Goal: Task Accomplishment & Management: Manage account settings

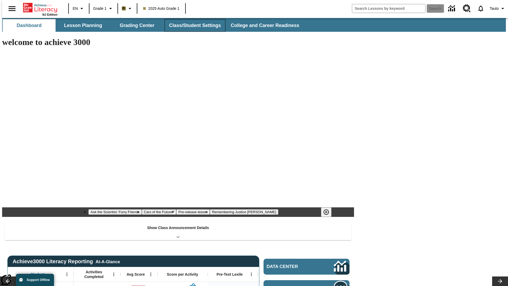
click at [192, 25] on button "Class/Student Settings" at bounding box center [195, 25] width 61 height 13
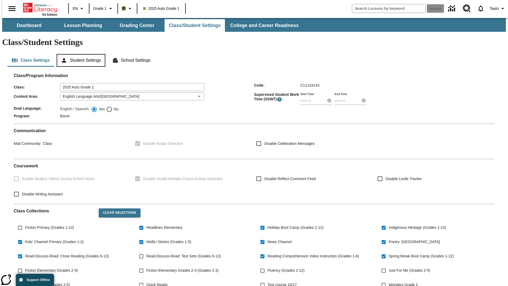
click at [80, 54] on button "Student Settings" at bounding box center [81, 60] width 48 height 13
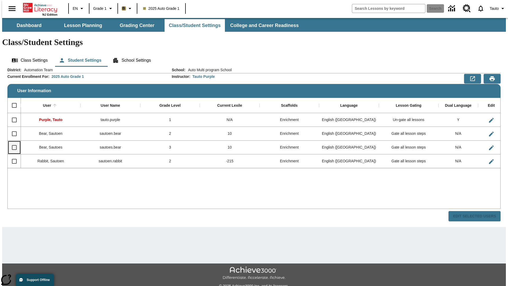
click at [12, 142] on input "Select row" at bounding box center [14, 147] width 11 height 11
checkbox input "true"
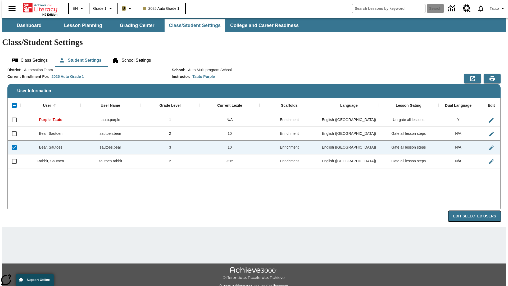
click at [479, 211] on button "Edit Selected Users" at bounding box center [475, 216] width 52 height 10
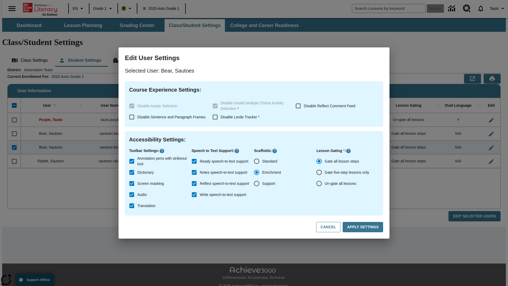
click at [319, 184] on input "Un-gate all lessons" at bounding box center [319, 183] width 11 height 11
radio input "true"
click at [364, 227] on button "Apply Settings" at bounding box center [363, 227] width 41 height 10
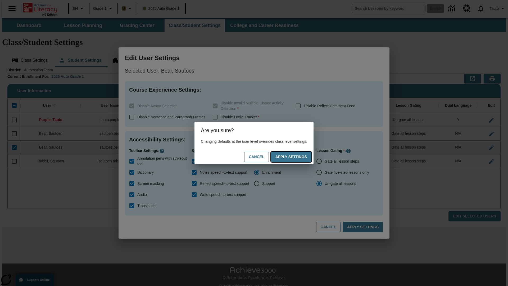
click at [297, 157] on button "Apply Settings" at bounding box center [291, 157] width 41 height 10
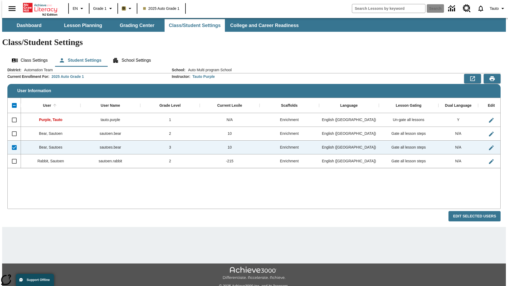
checkbox input "false"
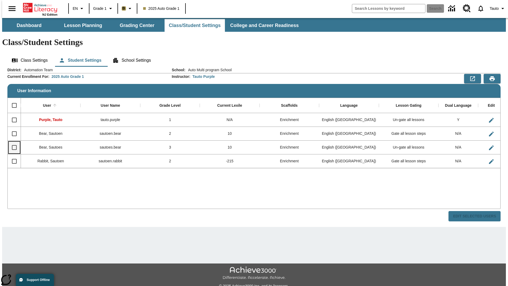
click at [12, 142] on input "Select row" at bounding box center [14, 147] width 11 height 11
checkbox input "true"
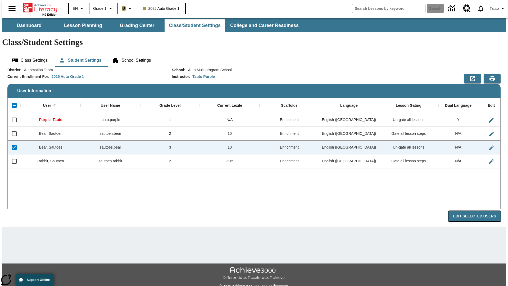
click at [479, 211] on button "Edit Selected Users" at bounding box center [475, 216] width 52 height 10
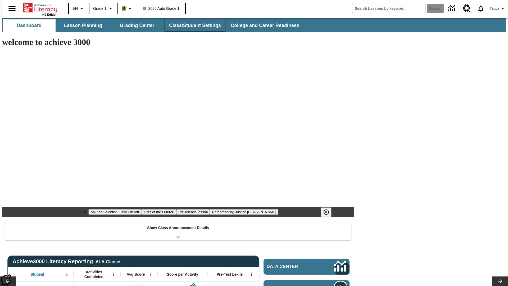
click at [192, 25] on button "Class/Student Settings" at bounding box center [195, 25] width 61 height 13
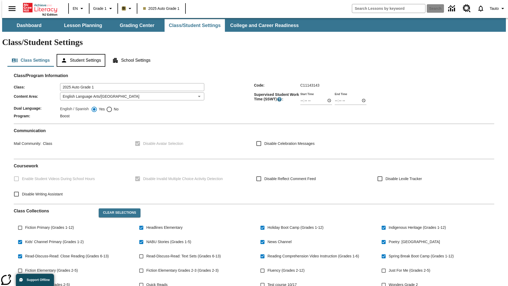
click at [80, 54] on button "Student Settings" at bounding box center [81, 60] width 48 height 13
